Goal: Task Accomplishment & Management: Manage account settings

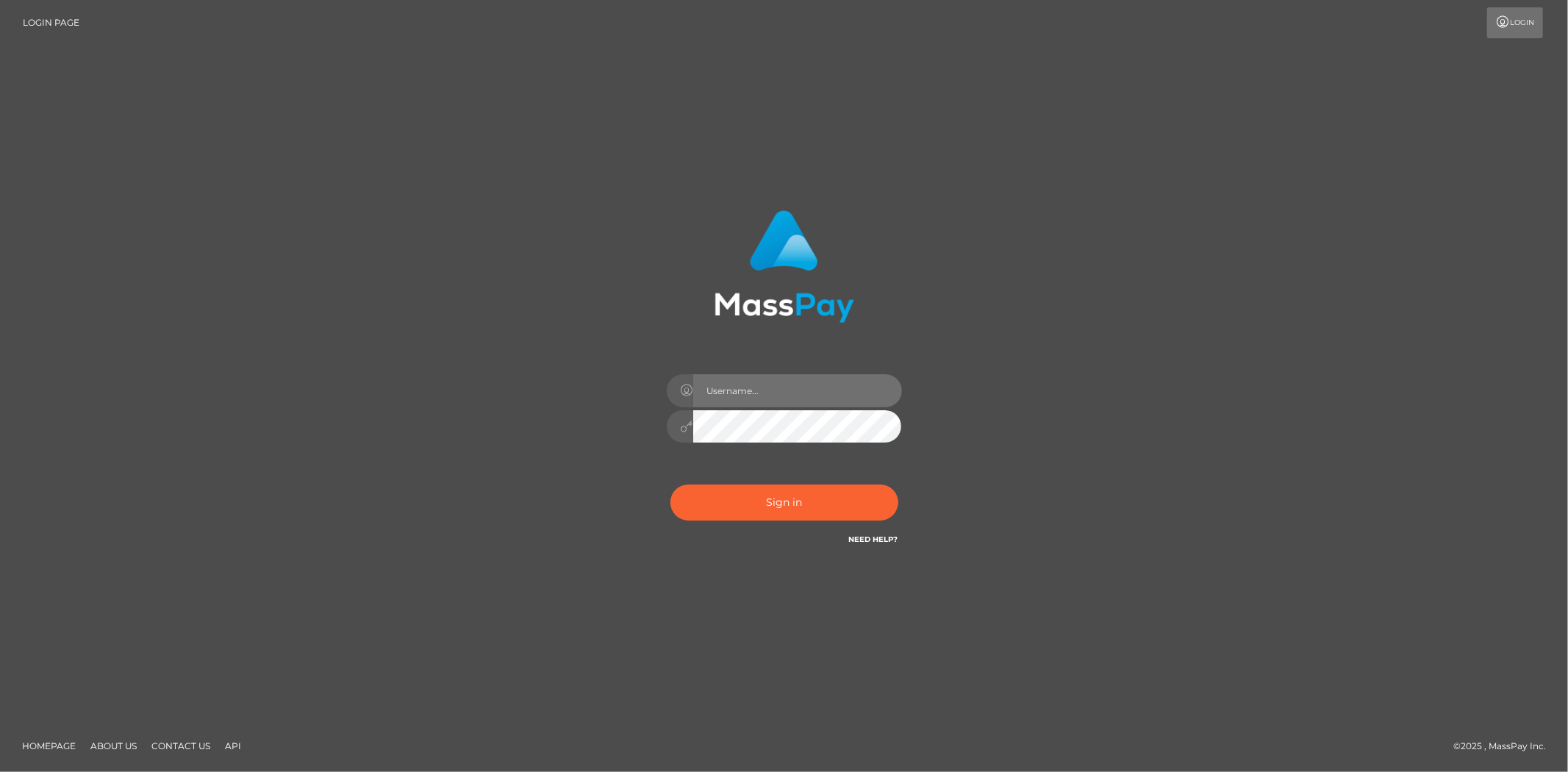
drag, startPoint x: 730, startPoint y: 388, endPoint x: 737, endPoint y: 398, distance: 12.2
click at [730, 388] on input "text" at bounding box center [798, 390] width 209 height 33
type input "Bern.Spree"
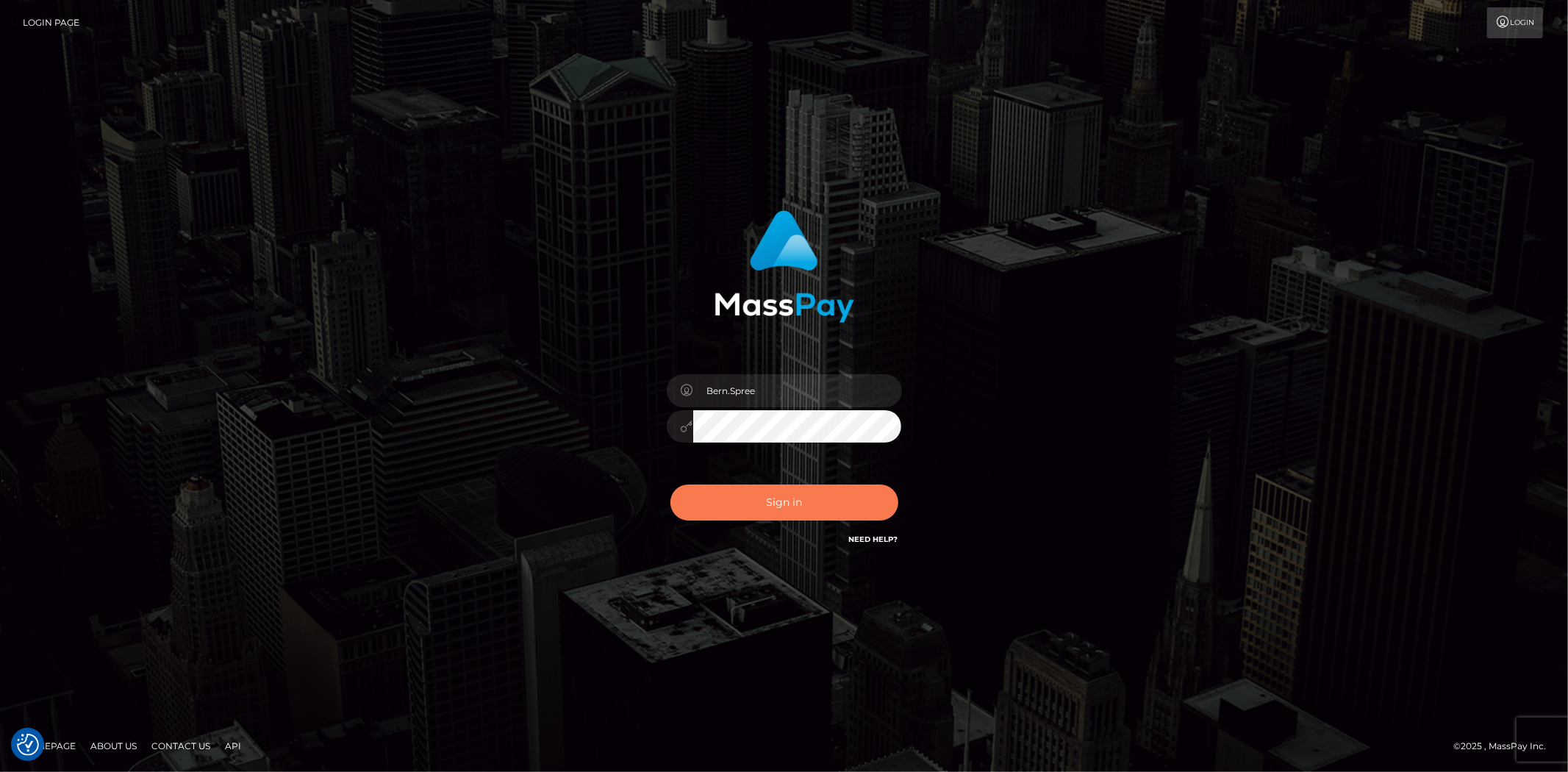
click at [715, 511] on button "Sign in" at bounding box center [784, 503] width 228 height 36
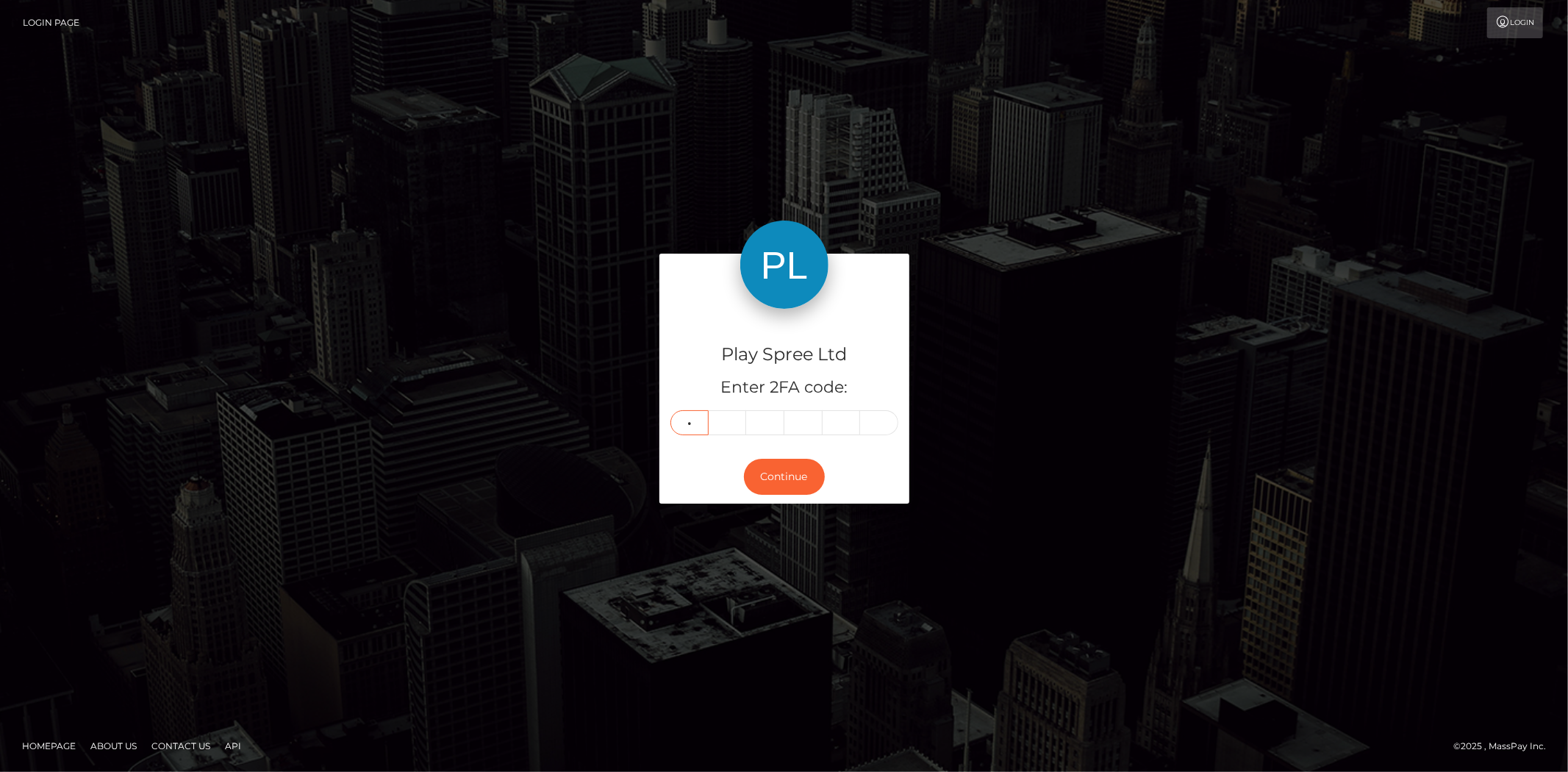
type input "8"
type input "1"
type input "3"
type input "7"
type input "2"
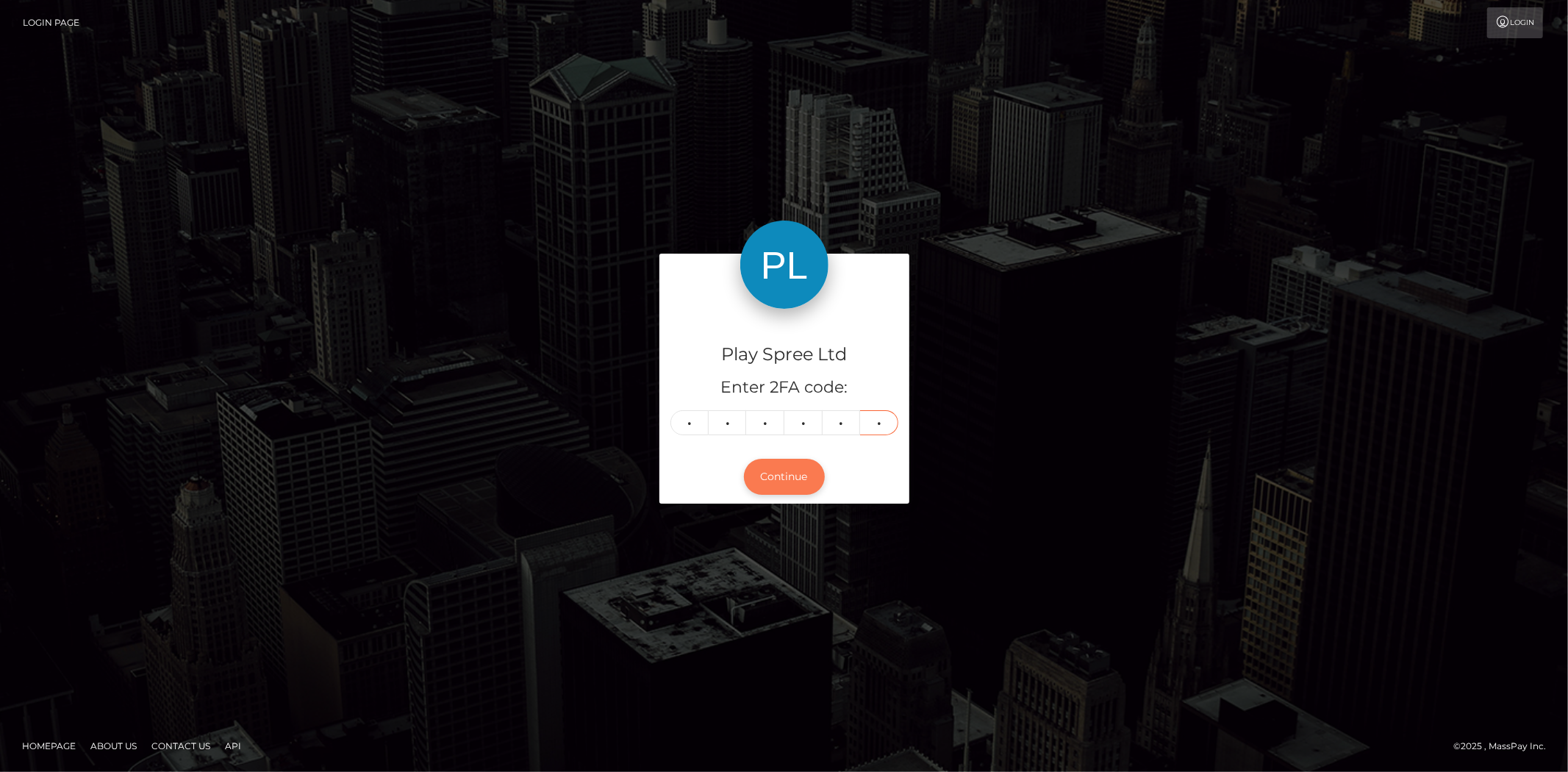
type input "3"
click at [763, 466] on button "Continue" at bounding box center [784, 477] width 81 height 36
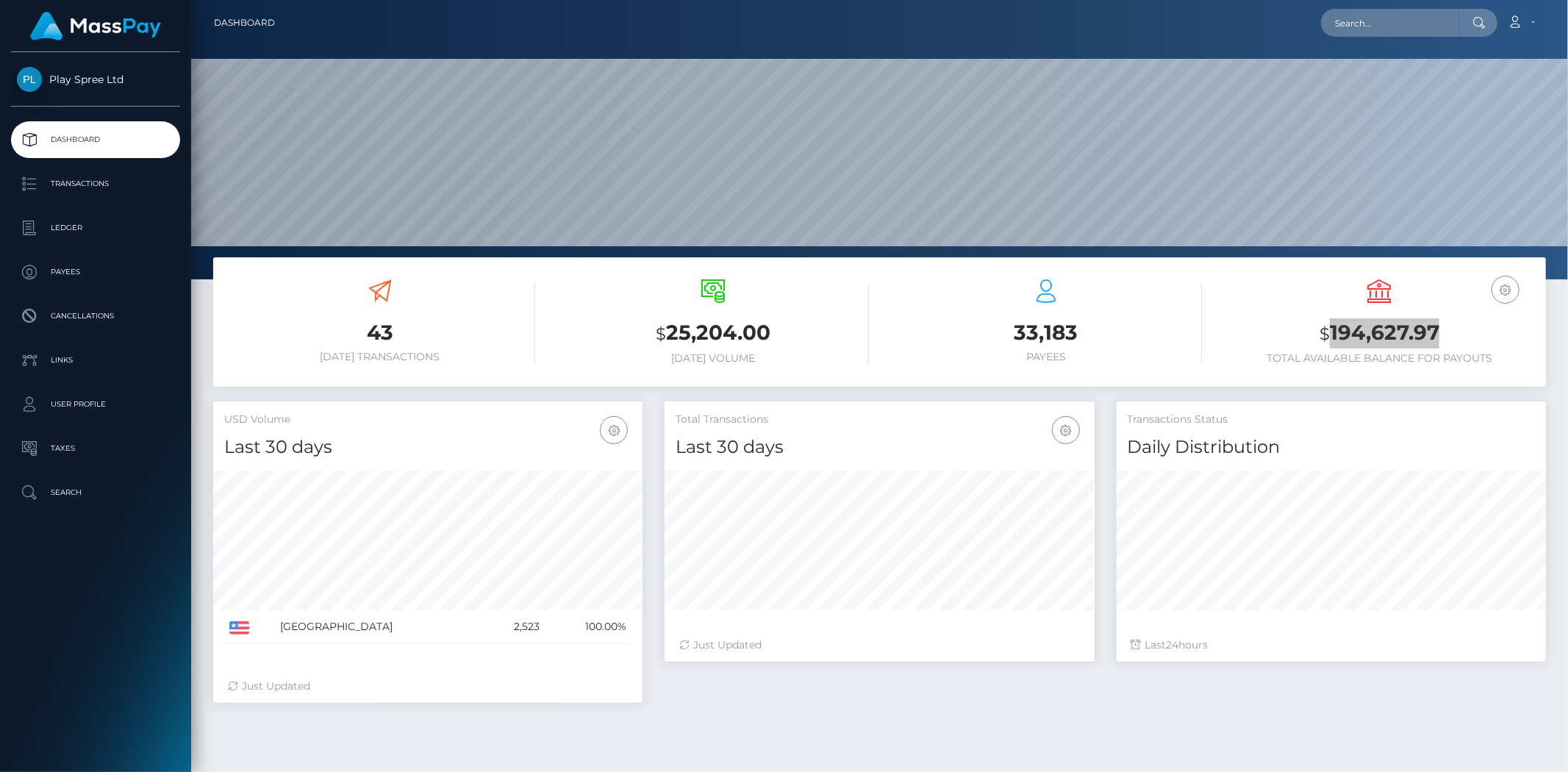
scroll to position [260, 429]
